Goal: Information Seeking & Learning: Learn about a topic

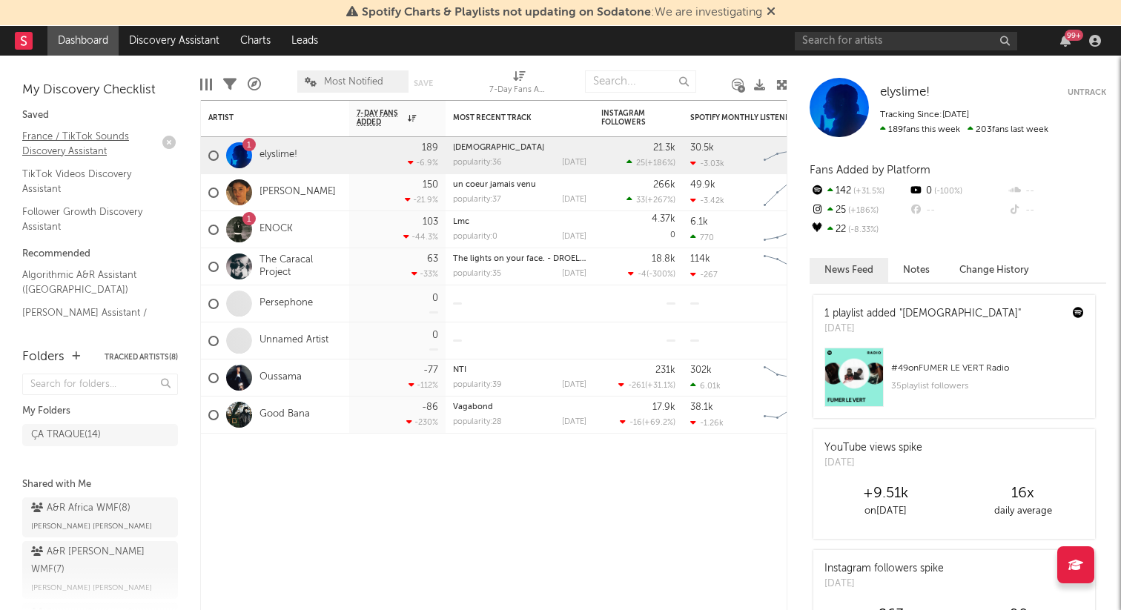
click at [74, 145] on link "France / TikTok Sounds Discovery Assistant" at bounding box center [92, 143] width 141 height 30
click at [78, 275] on link "Algorithmic A&R Assistant ([GEOGRAPHIC_DATA])" at bounding box center [92, 282] width 141 height 30
click at [79, 217] on link "Follower Growth Discovery Assistant" at bounding box center [92, 219] width 141 height 30
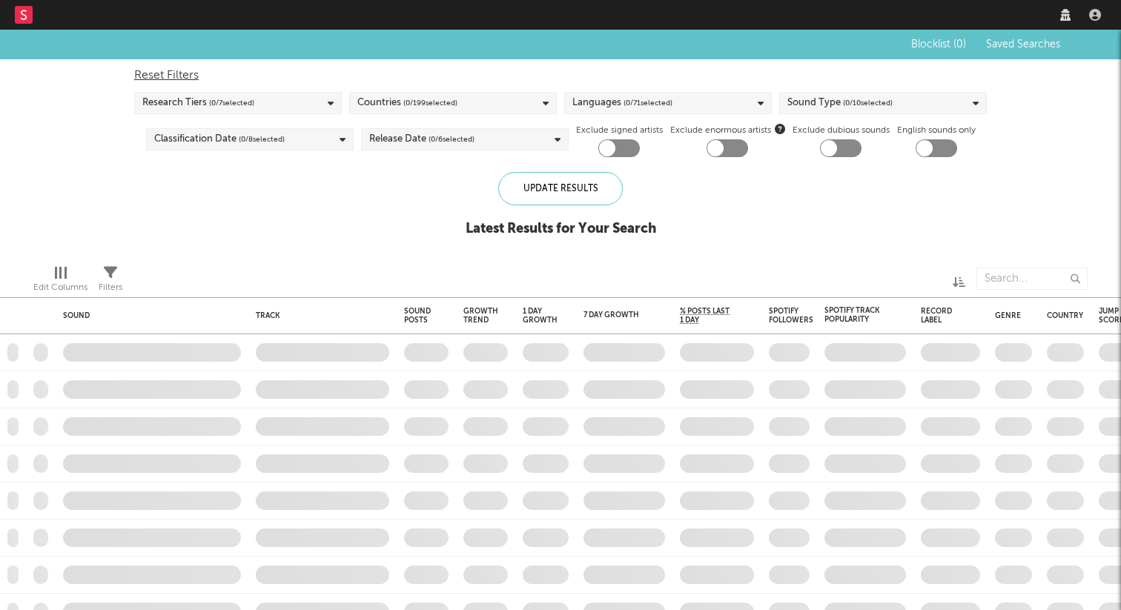
checkbox input "true"
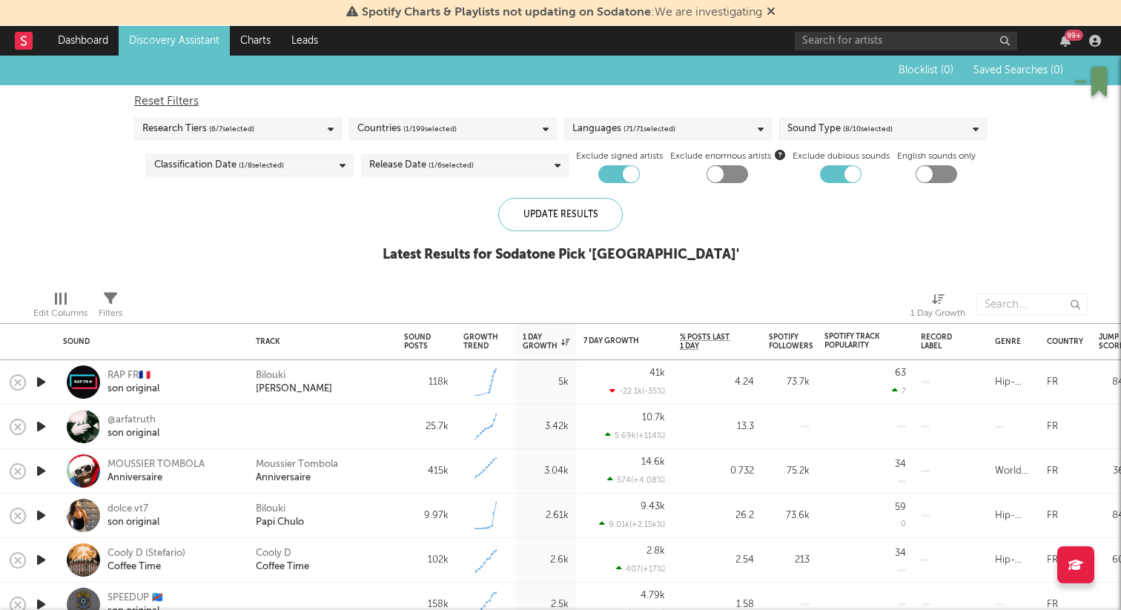
click at [42, 382] on icon "button" at bounding box center [41, 382] width 16 height 19
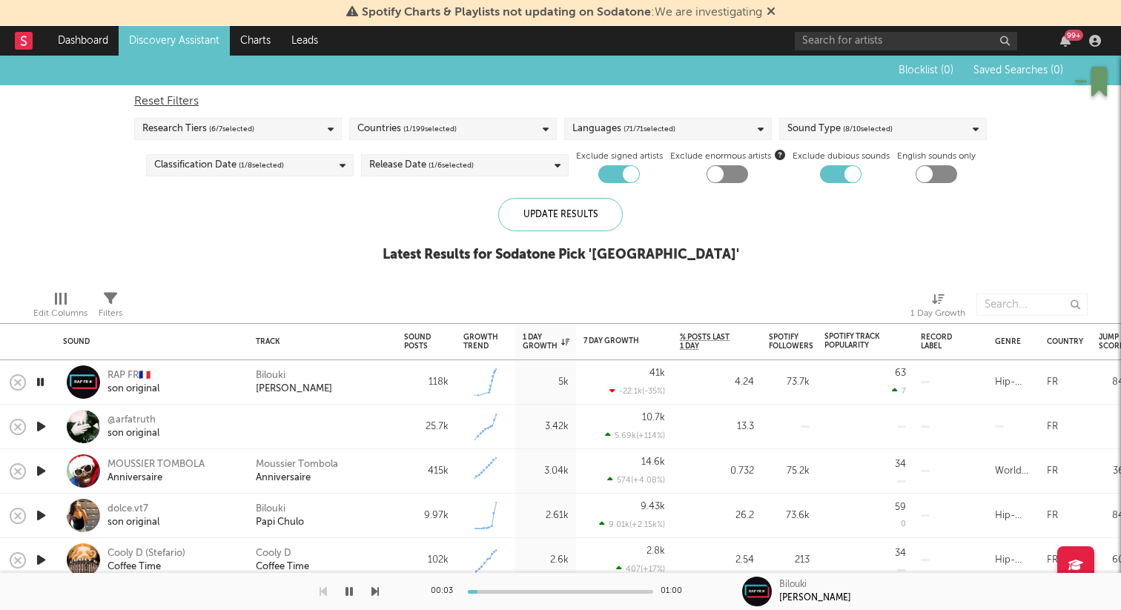
click at [45, 424] on icon "button" at bounding box center [41, 427] width 16 height 19
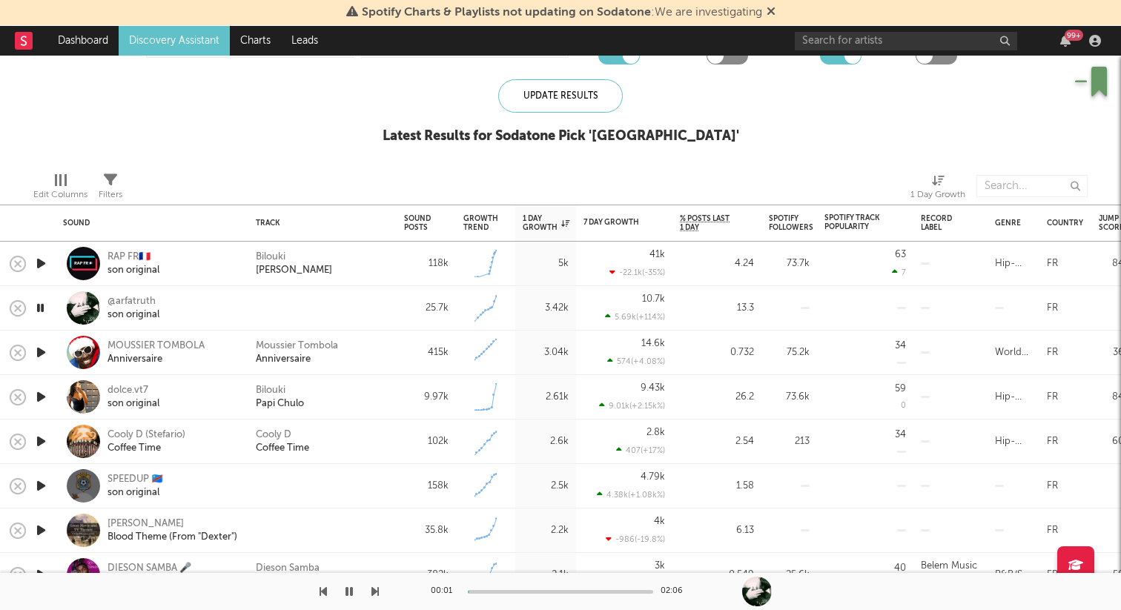
click at [45, 352] on icon "button" at bounding box center [41, 352] width 16 height 19
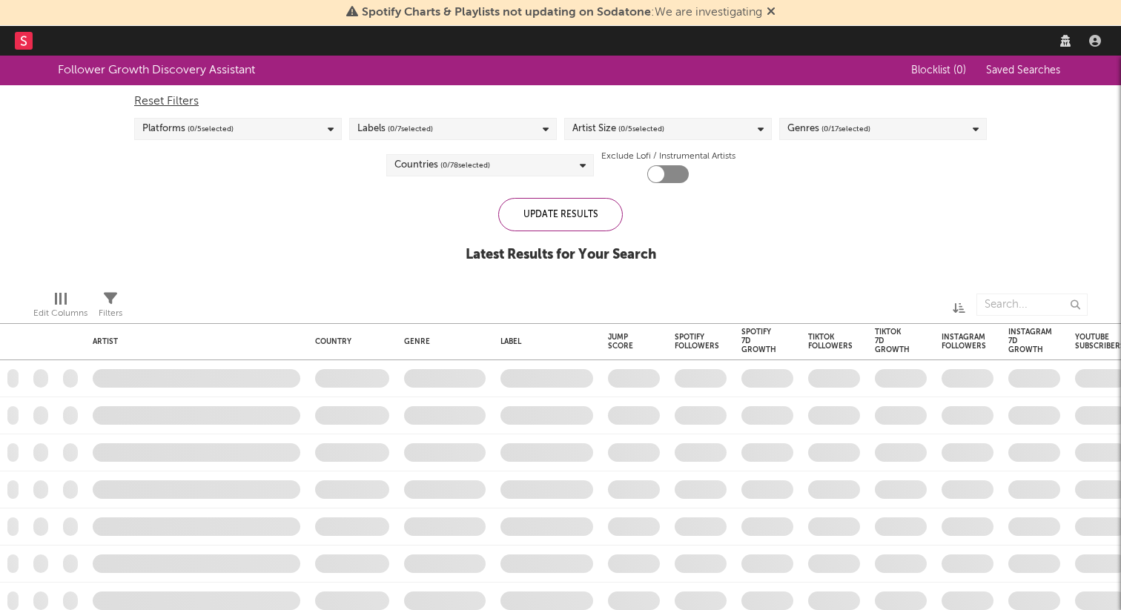
checkbox input "true"
